Goal: Information Seeking & Learning: Check status

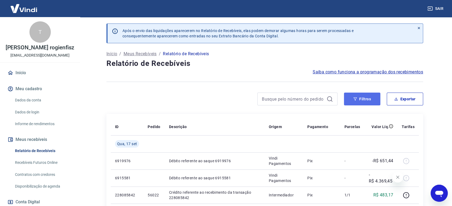
click at [359, 96] on button "Filtros" at bounding box center [362, 99] width 36 height 13
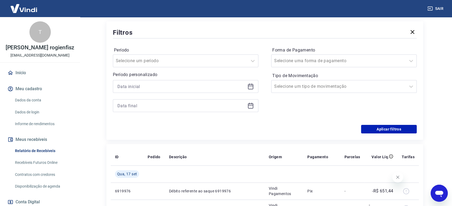
scroll to position [89, 0]
click at [187, 88] on input at bounding box center [181, 86] width 128 height 8
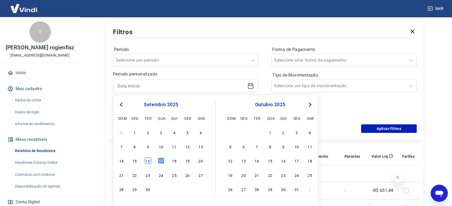
click at [148, 160] on div "16" at bounding box center [148, 161] width 6 height 6
type input "[DATE]"
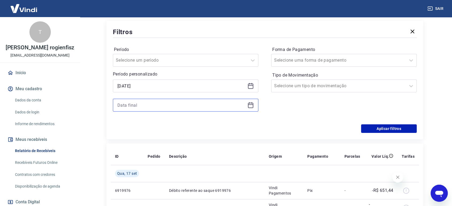
click at [182, 104] on input at bounding box center [181, 105] width 128 height 8
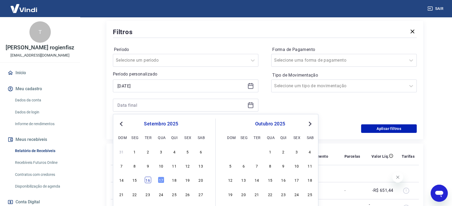
click at [147, 181] on div "16" at bounding box center [148, 180] width 6 height 6
type input "[DATE]"
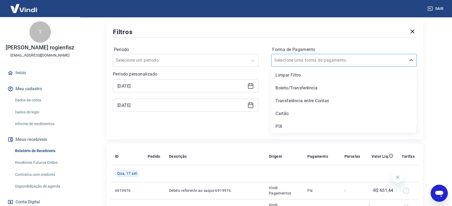
click at [326, 56] on div "Selecione uma forma de pagamento" at bounding box center [338, 61] width 134 height 10
click at [304, 126] on div "PIX" at bounding box center [343, 126] width 145 height 11
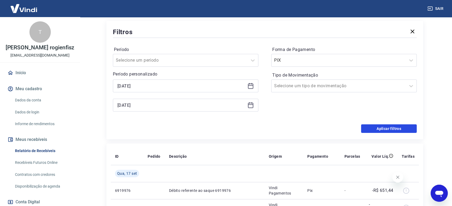
drag, startPoint x: 375, startPoint y: 129, endPoint x: 226, endPoint y: 124, distance: 148.6
click at [375, 128] on button "Aplicar filtros" at bounding box center [389, 129] width 56 height 9
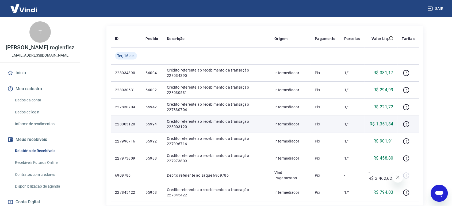
scroll to position [119, 0]
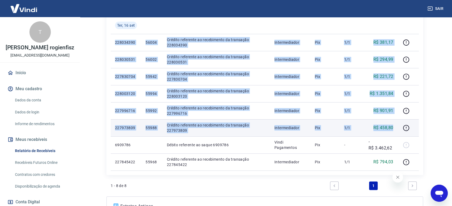
drag, startPoint x: 114, startPoint y: 41, endPoint x: 394, endPoint y: 126, distance: 292.9
click at [394, 126] on tbody "[DATE] 228034390 56004 Crédito referente ao recebimento da transação 228034390 …" at bounding box center [265, 94] width 308 height 154
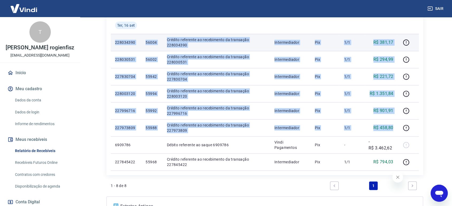
copy tbody "228034390 56004 Crédito referente ao recebimento da transação 228034390 Interme…"
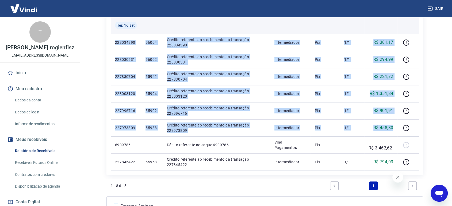
scroll to position [30, 0]
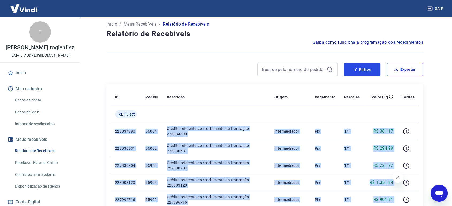
drag, startPoint x: 355, startPoint y: 70, endPoint x: 328, endPoint y: 79, distance: 28.7
click at [355, 70] on icon "button" at bounding box center [355, 70] width 4 height 4
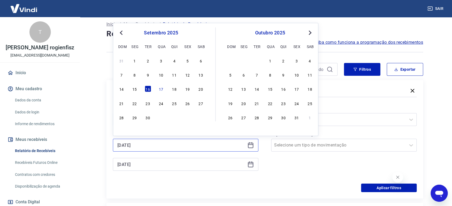
click at [145, 147] on input "[DATE]" at bounding box center [181, 145] width 128 height 8
click at [161, 90] on div "17" at bounding box center [161, 89] width 6 height 6
type input "[DATE]"
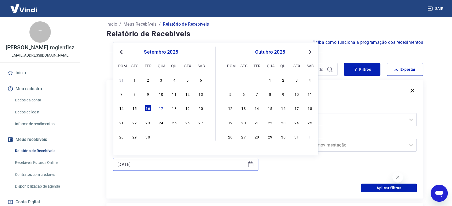
click at [139, 165] on input "[DATE]" at bounding box center [181, 165] width 128 height 8
drag, startPoint x: 160, startPoint y: 107, endPoint x: 206, endPoint y: 113, distance: 46.4
click at [160, 107] on div "17" at bounding box center [161, 108] width 6 height 6
type input "[DATE]"
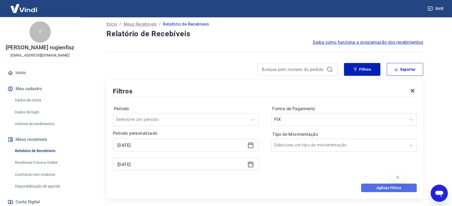
click at [370, 189] on button "Aplicar filtros" at bounding box center [389, 188] width 56 height 9
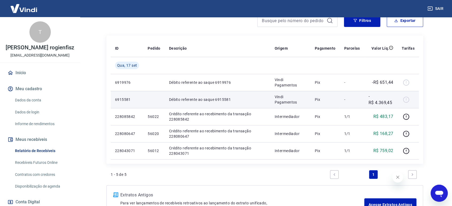
scroll to position [89, 0]
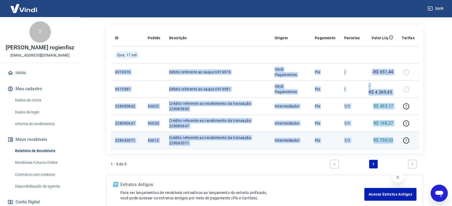
drag, startPoint x: 112, startPoint y: 72, endPoint x: 394, endPoint y: 141, distance: 289.3
click at [394, 141] on tbody "[DATE] 6919976 Débito referente ao saque 6919976 Vindi Pagamentos Pix - -R$ 651…" at bounding box center [265, 97] width 308 height 103
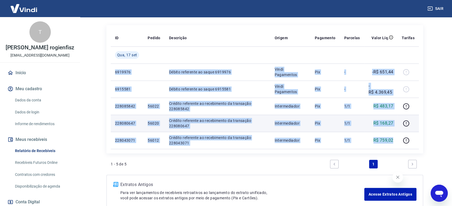
copy tbody "6919976 Débito referente ao saque 6919976 Vindi Pagamentos Pix - -R$ 651,44 691…"
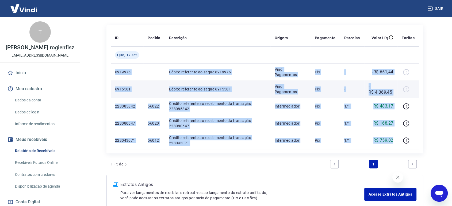
scroll to position [59, 0]
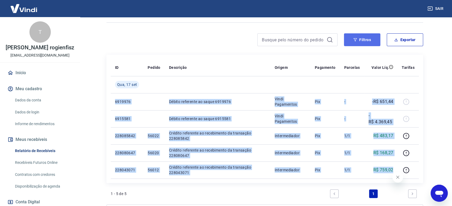
click at [352, 41] on button "Filtros" at bounding box center [362, 39] width 36 height 13
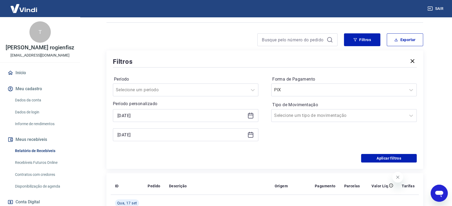
click at [142, 121] on div "[DATE]" at bounding box center [185, 115] width 145 height 13
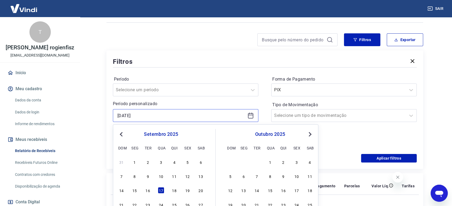
click at [141, 116] on input "[DATE]" at bounding box center [181, 116] width 128 height 8
click at [148, 189] on div "16" at bounding box center [148, 191] width 6 height 6
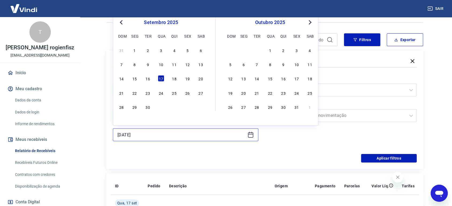
click at [159, 136] on input "[DATE]" at bounding box center [181, 135] width 128 height 8
click at [161, 77] on div "17" at bounding box center [161, 78] width 6 height 6
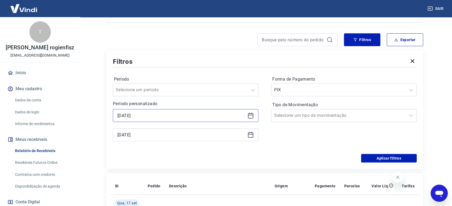
click at [160, 118] on input "[DATE]" at bounding box center [181, 116] width 128 height 8
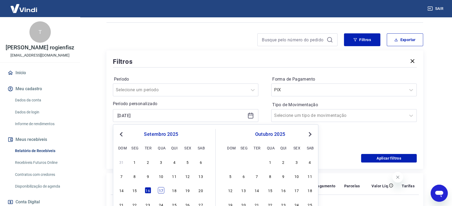
click at [162, 188] on div "17" at bounding box center [161, 191] width 6 height 6
type input "[DATE]"
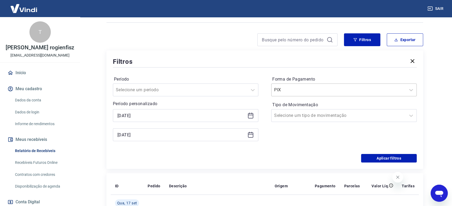
click at [325, 91] on div at bounding box center [338, 89] width 129 height 7
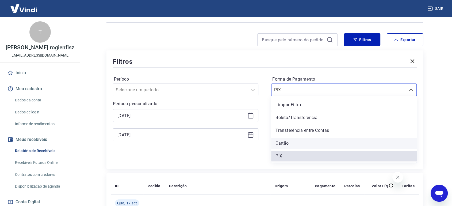
click at [293, 142] on div "Cartão" at bounding box center [343, 143] width 145 height 11
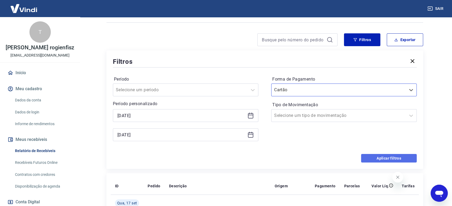
click at [378, 156] on button "Aplicar filtros" at bounding box center [389, 158] width 56 height 9
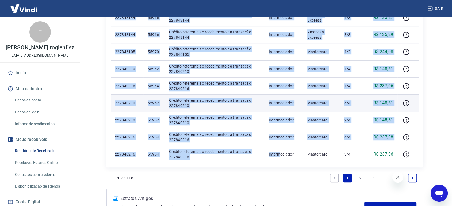
scroll to position [376, 0]
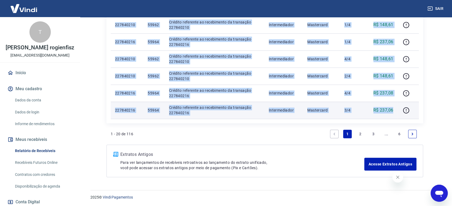
drag, startPoint x: 115, startPoint y: 71, endPoint x: 389, endPoint y: 112, distance: 277.0
copy tbody "44078973 Loremi dolorsita c adipiscing el SE 16181460 doe TEM Incid Utlaboreet …"
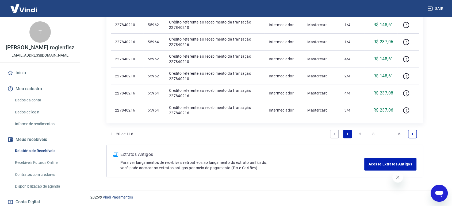
click at [359, 133] on link "2" at bounding box center [360, 134] width 9 height 9
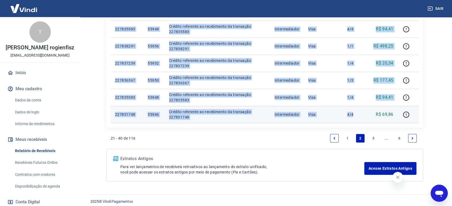
scroll to position [376, 0]
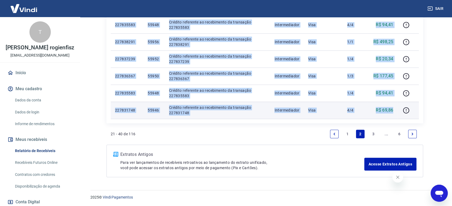
drag, startPoint x: 114, startPoint y: 40, endPoint x: 395, endPoint y: 110, distance: 289.7
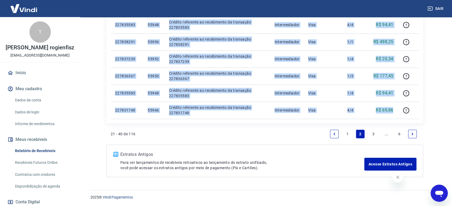
copy tbody "672475207 77707 Loremip dolorsita co adipiscinge se doeiusmod 526830315 Tempori…"
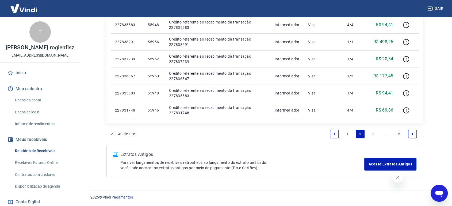
click at [373, 132] on link "3" at bounding box center [373, 134] width 9 height 9
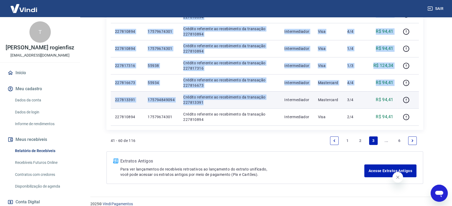
scroll to position [376, 0]
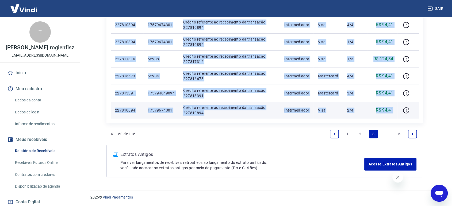
drag, startPoint x: 114, startPoint y: 42, endPoint x: 395, endPoint y: 113, distance: 290.1
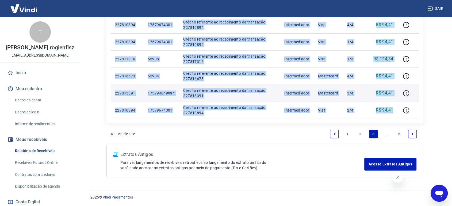
copy tbody "392821217 92826 Loremip dolorsita co adipiscinge se doeiusmod 044237261 Tempori…"
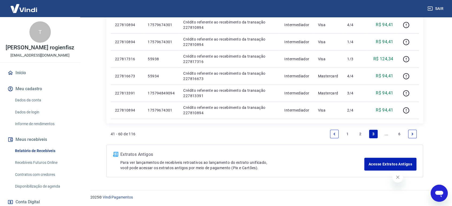
click at [386, 133] on link "..." at bounding box center [386, 134] width 9 height 9
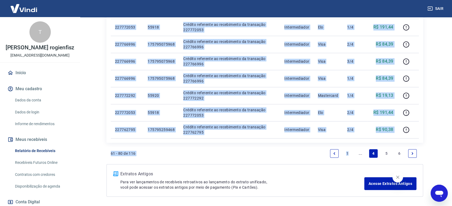
scroll to position [376, 0]
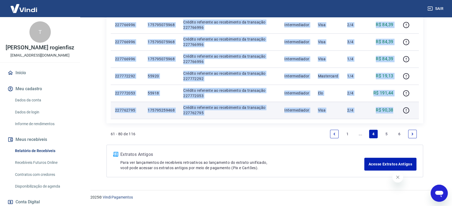
drag, startPoint x: 115, startPoint y: 101, endPoint x: 395, endPoint y: 112, distance: 280.5
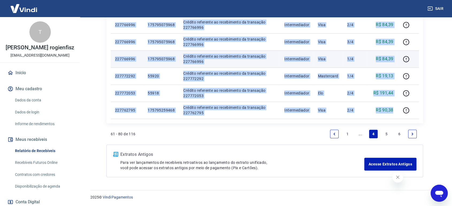
copy tbody "117059372 52254 Loremip dolorsita co adipiscinge se doeiusmod 895601999 Tempori…"
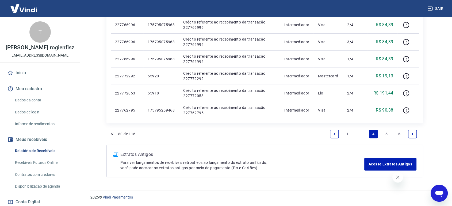
click at [386, 133] on link "5" at bounding box center [386, 134] width 9 height 9
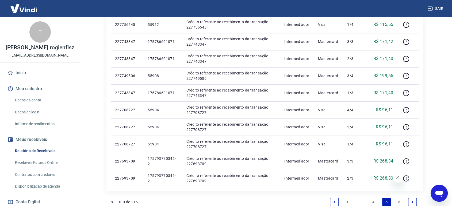
scroll to position [356, 0]
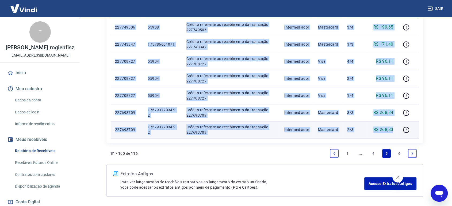
drag, startPoint x: 111, startPoint y: 100, endPoint x: 393, endPoint y: 131, distance: 284.4
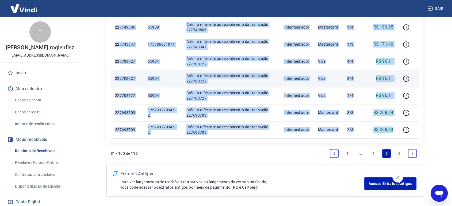
copy tbody "531806141 674872971871 Loremip dolorsita co adipiscinge se doeiusmod 838669333 …"
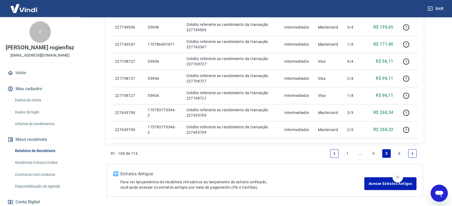
click at [398, 153] on link "6" at bounding box center [399, 153] width 9 height 9
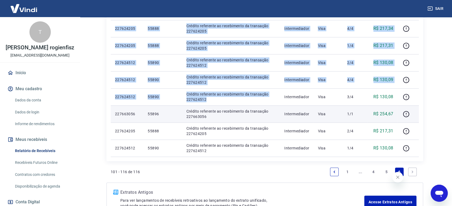
scroll to position [307, 0]
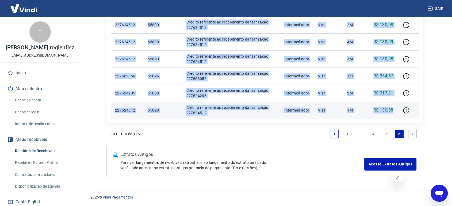
drag, startPoint x: 114, startPoint y: 39, endPoint x: 395, endPoint y: 108, distance: 289.2
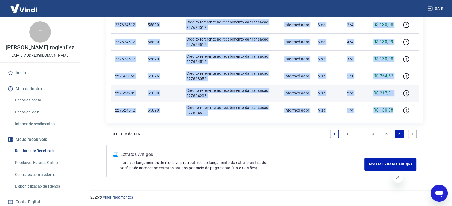
copy tbody "313685382 84307 Loremip dolorsita co adipiscinge se doeiusmod 706268174 Tempori…"
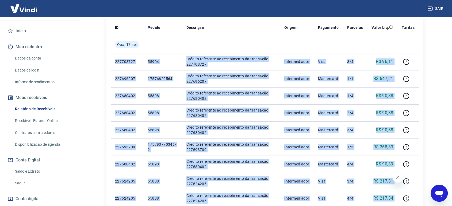
scroll to position [59, 0]
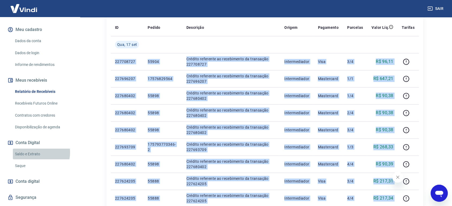
click at [35, 153] on link "Saldo e Extrato" at bounding box center [43, 154] width 61 height 11
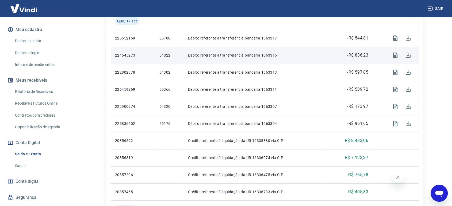
scroll to position [178, 0]
